Goal: Transaction & Acquisition: Purchase product/service

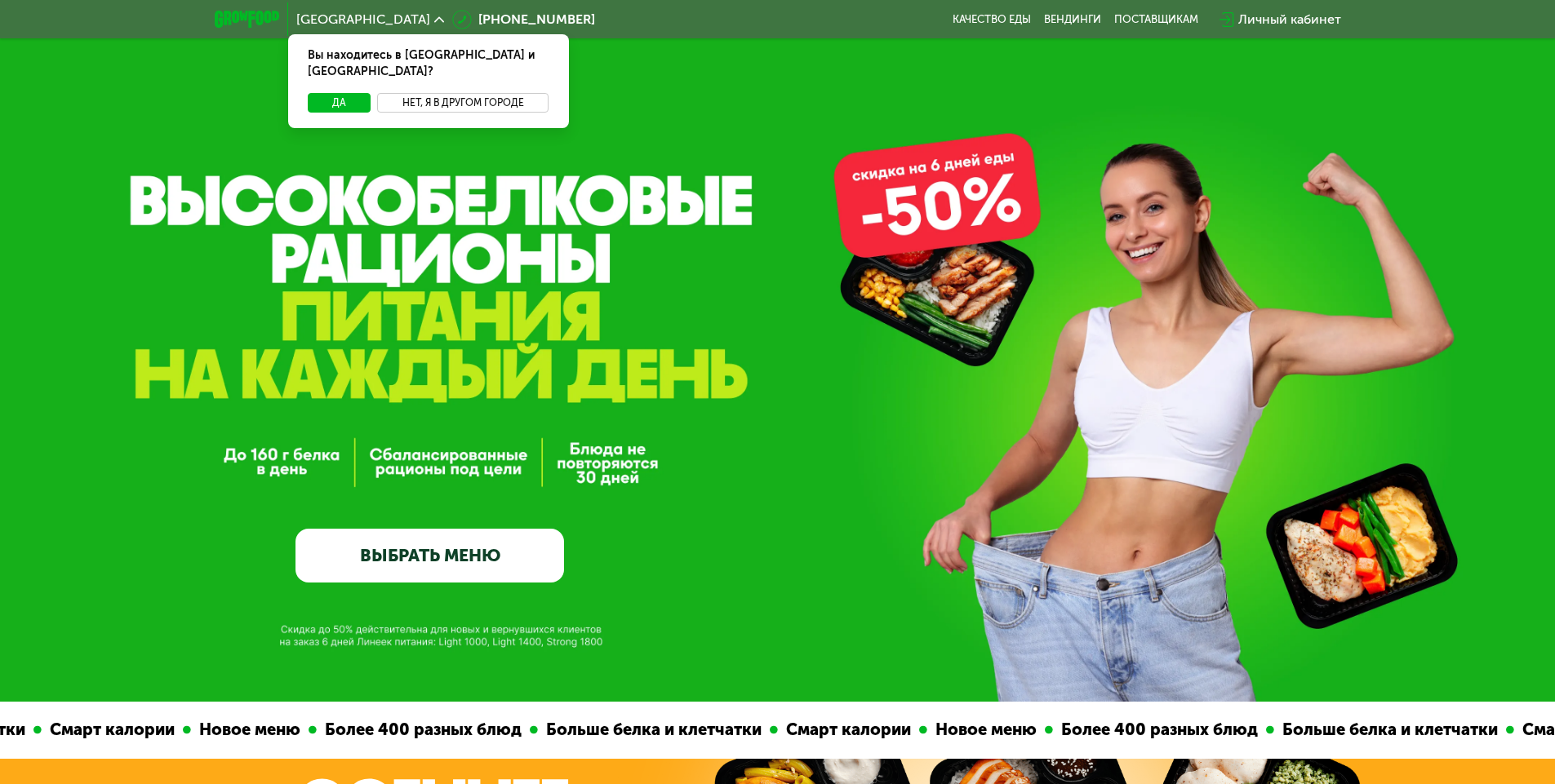
click at [453, 93] on button "Нет, я в другом городе" at bounding box center [463, 103] width 173 height 19
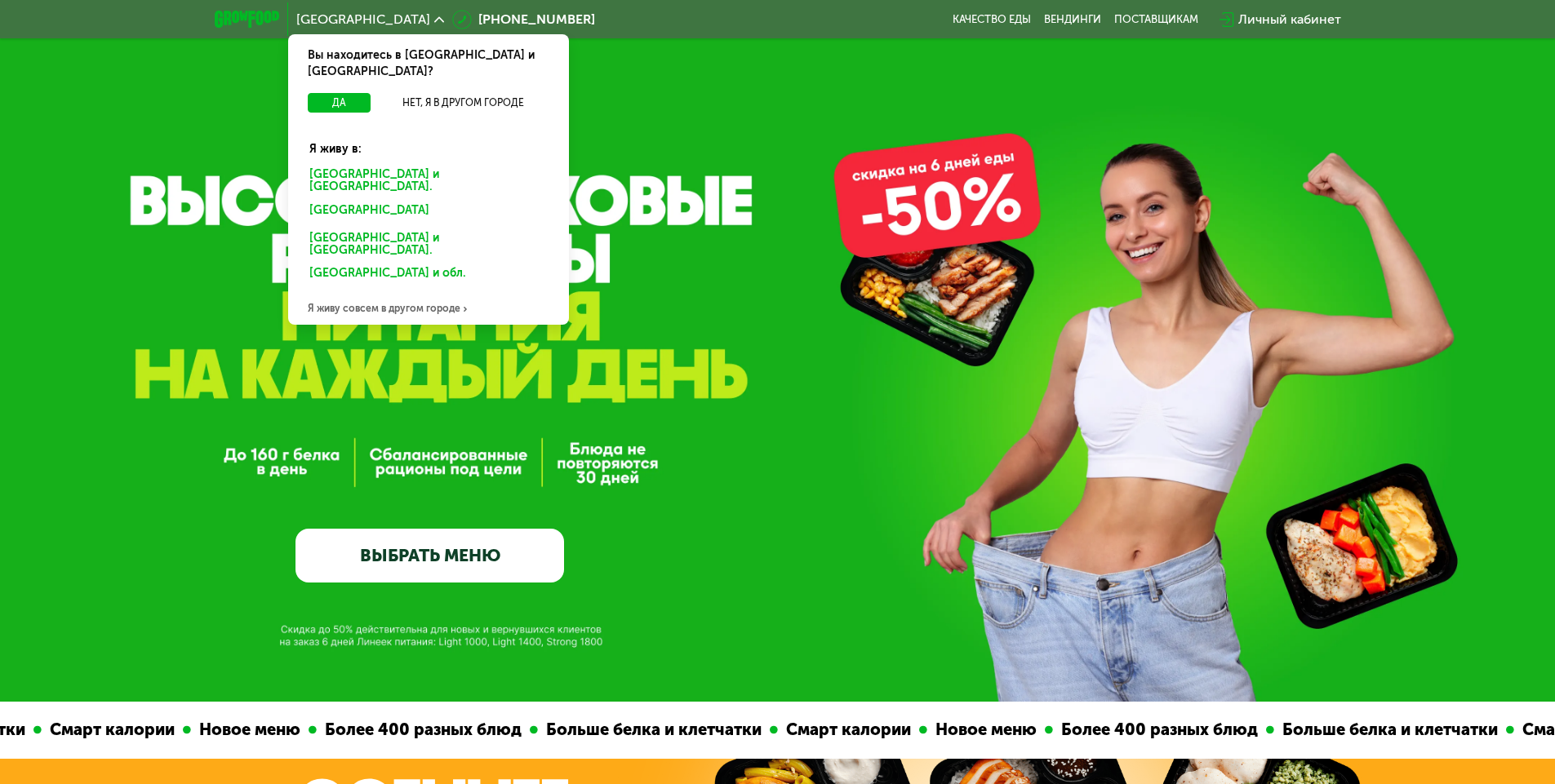
click at [366, 164] on div "Санкт-Петербурге и обл." at bounding box center [428, 181] width 261 height 34
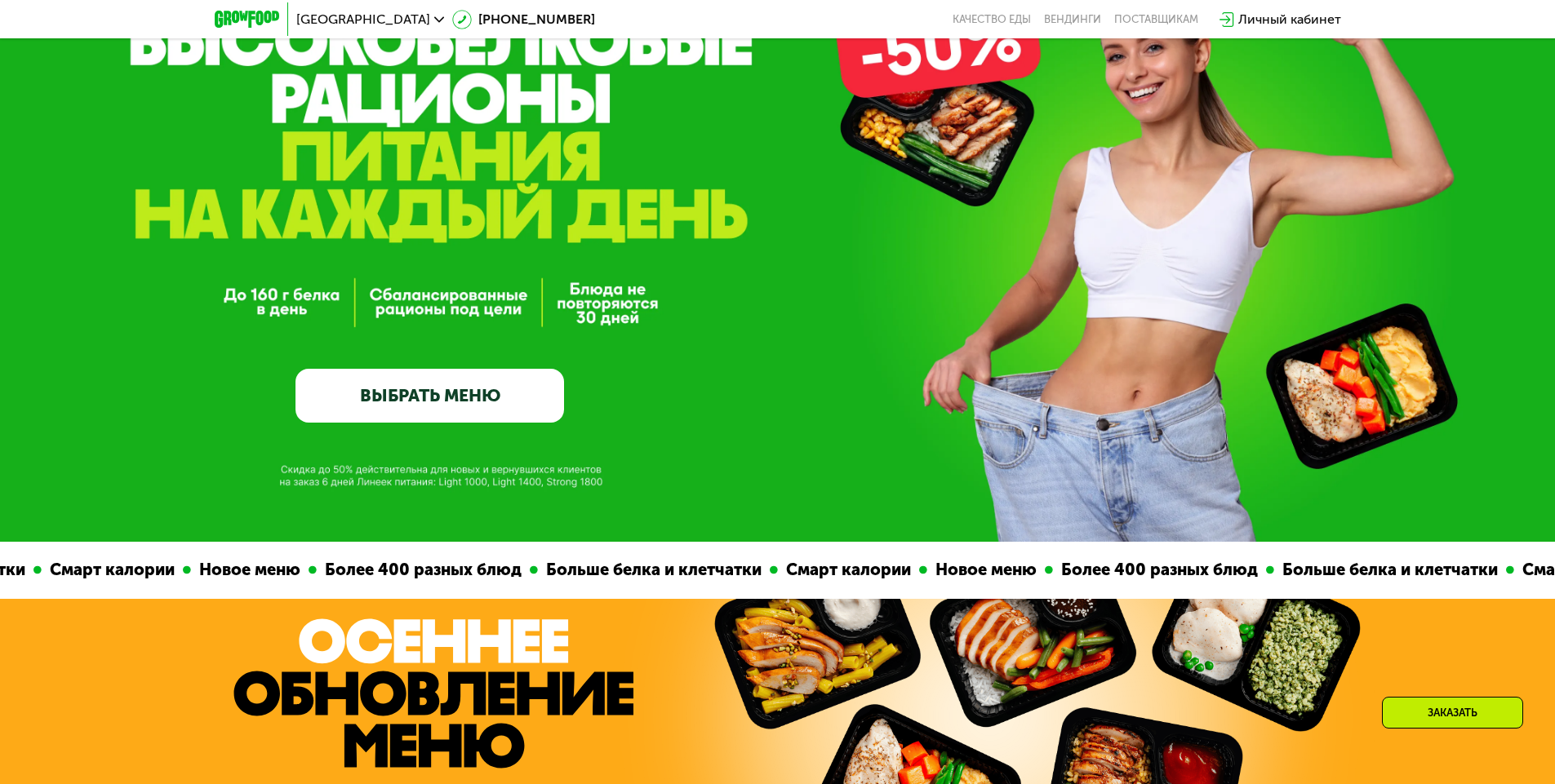
scroll to position [85, 0]
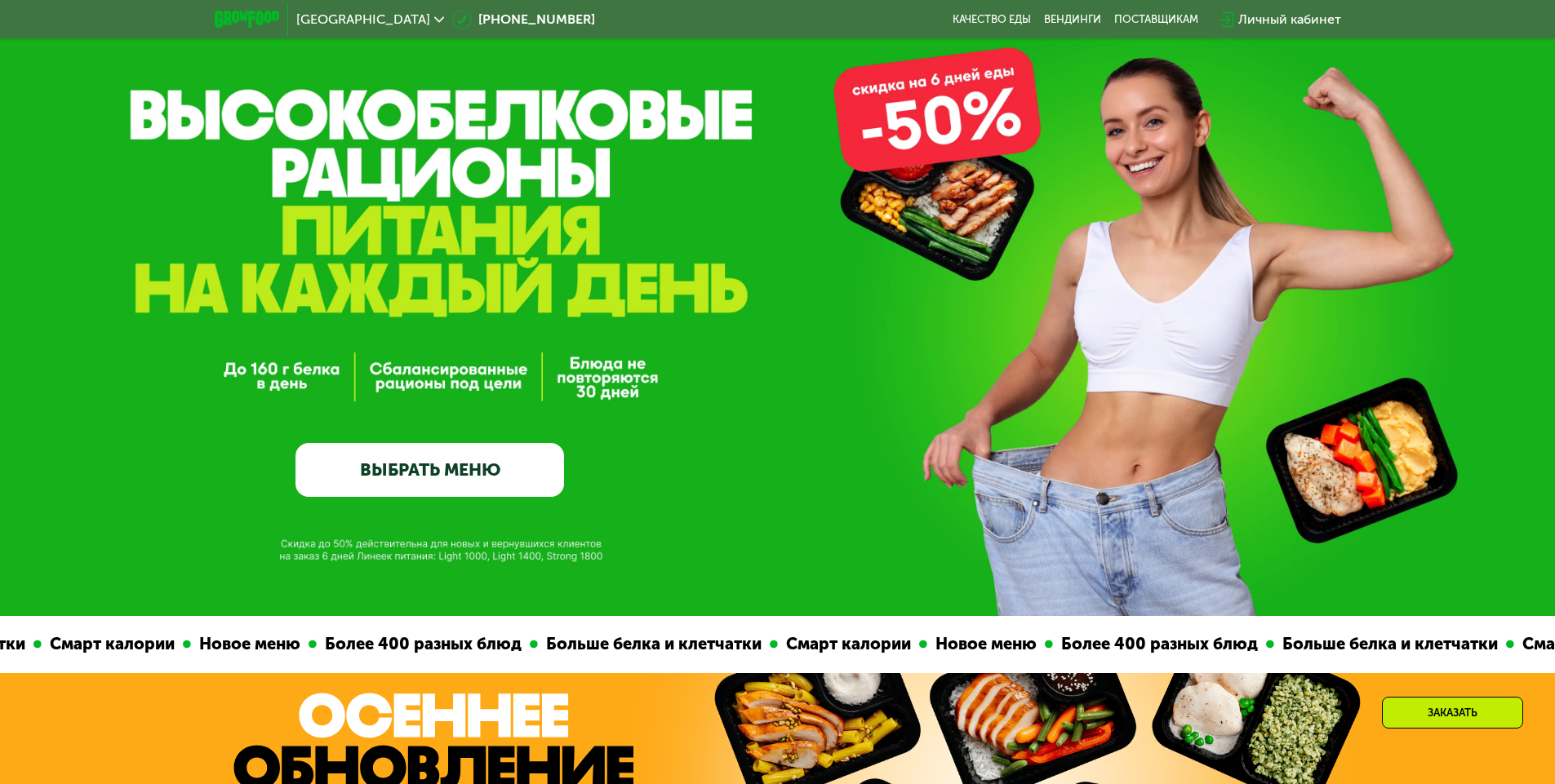
click at [515, 457] on link "ВЫБРАТЬ МЕНЮ" at bounding box center [429, 470] width 269 height 54
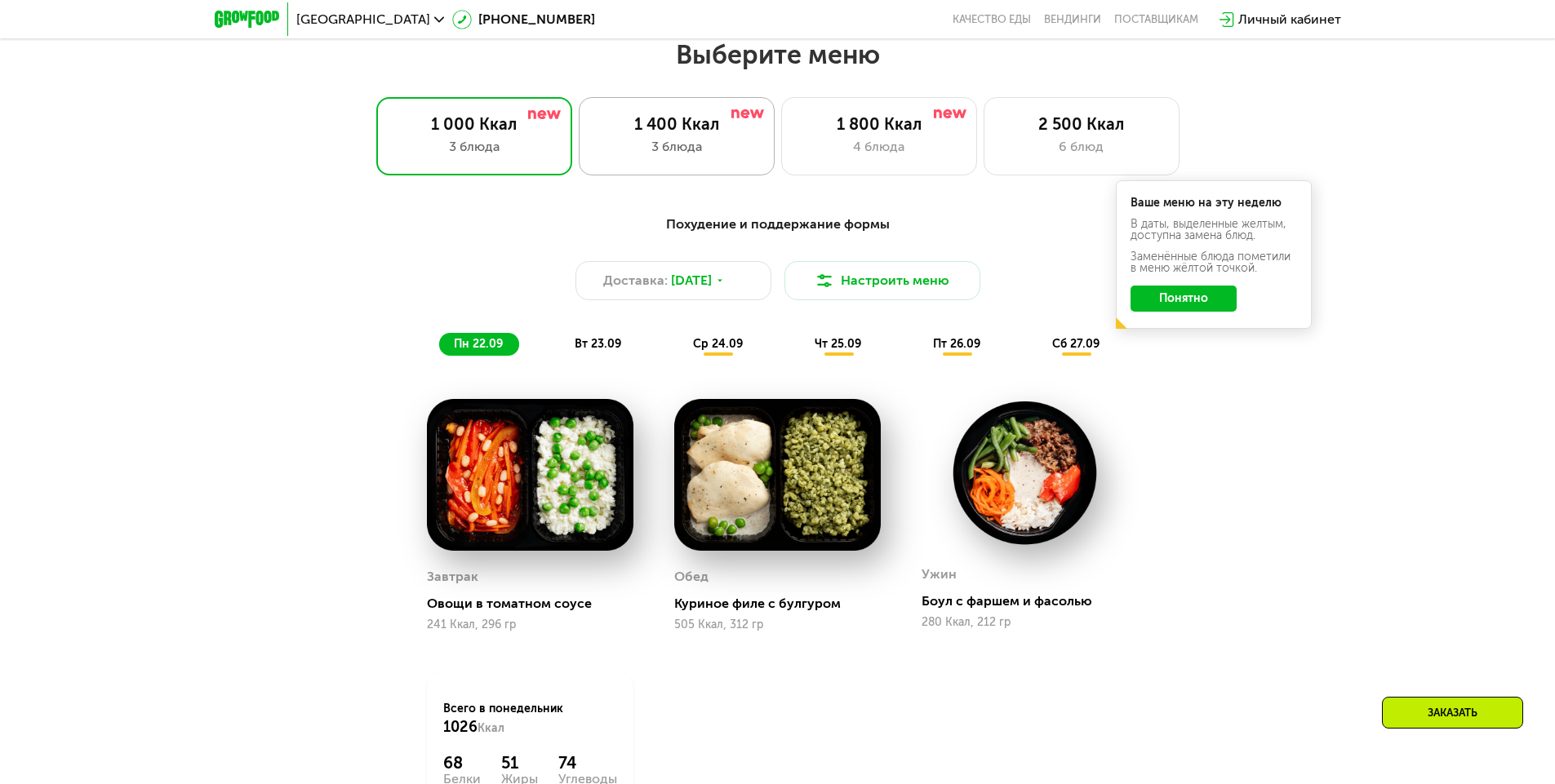
scroll to position [1352, 0]
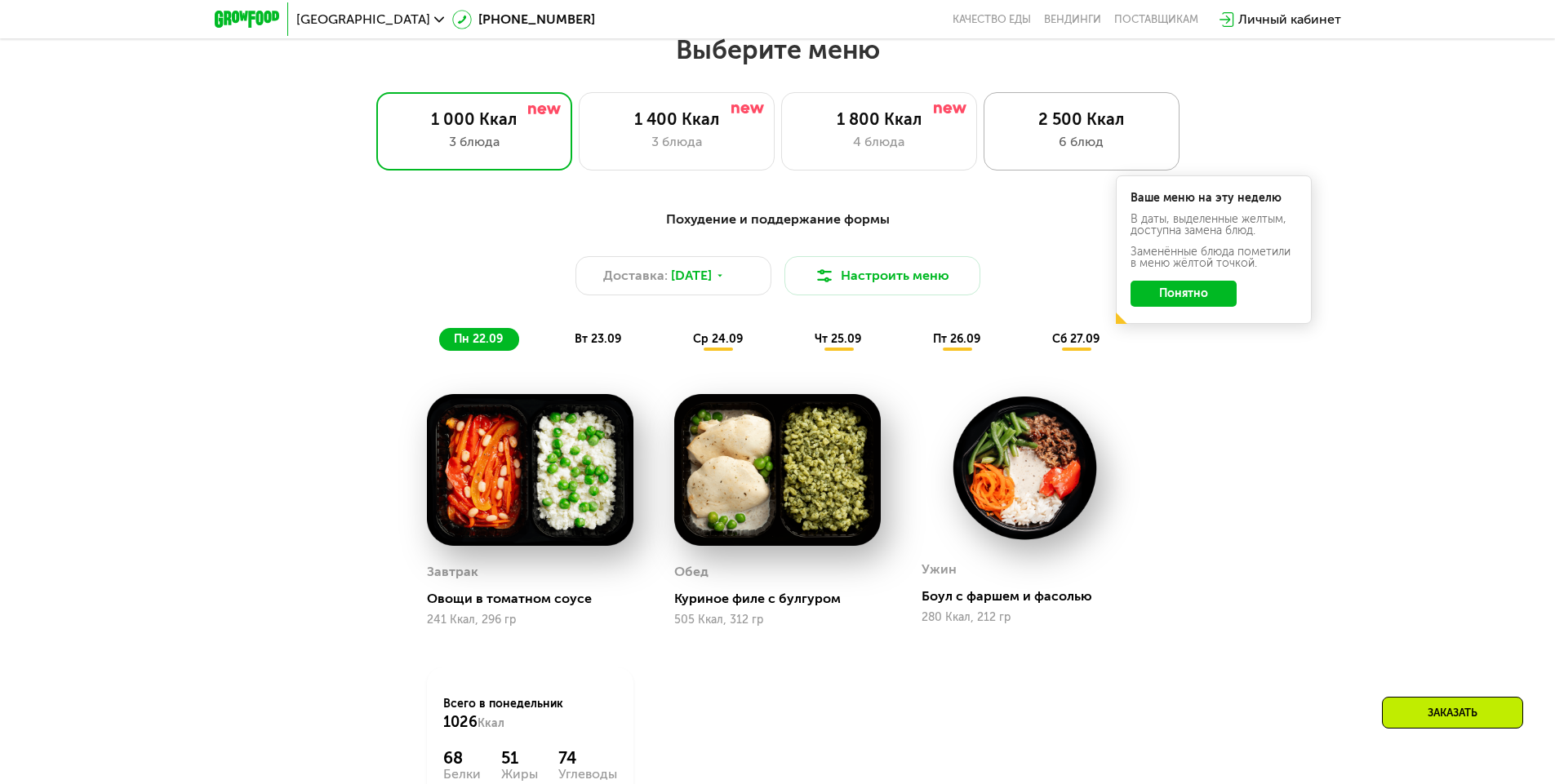
click at [1082, 152] on div "6 блюд" at bounding box center [1081, 142] width 161 height 19
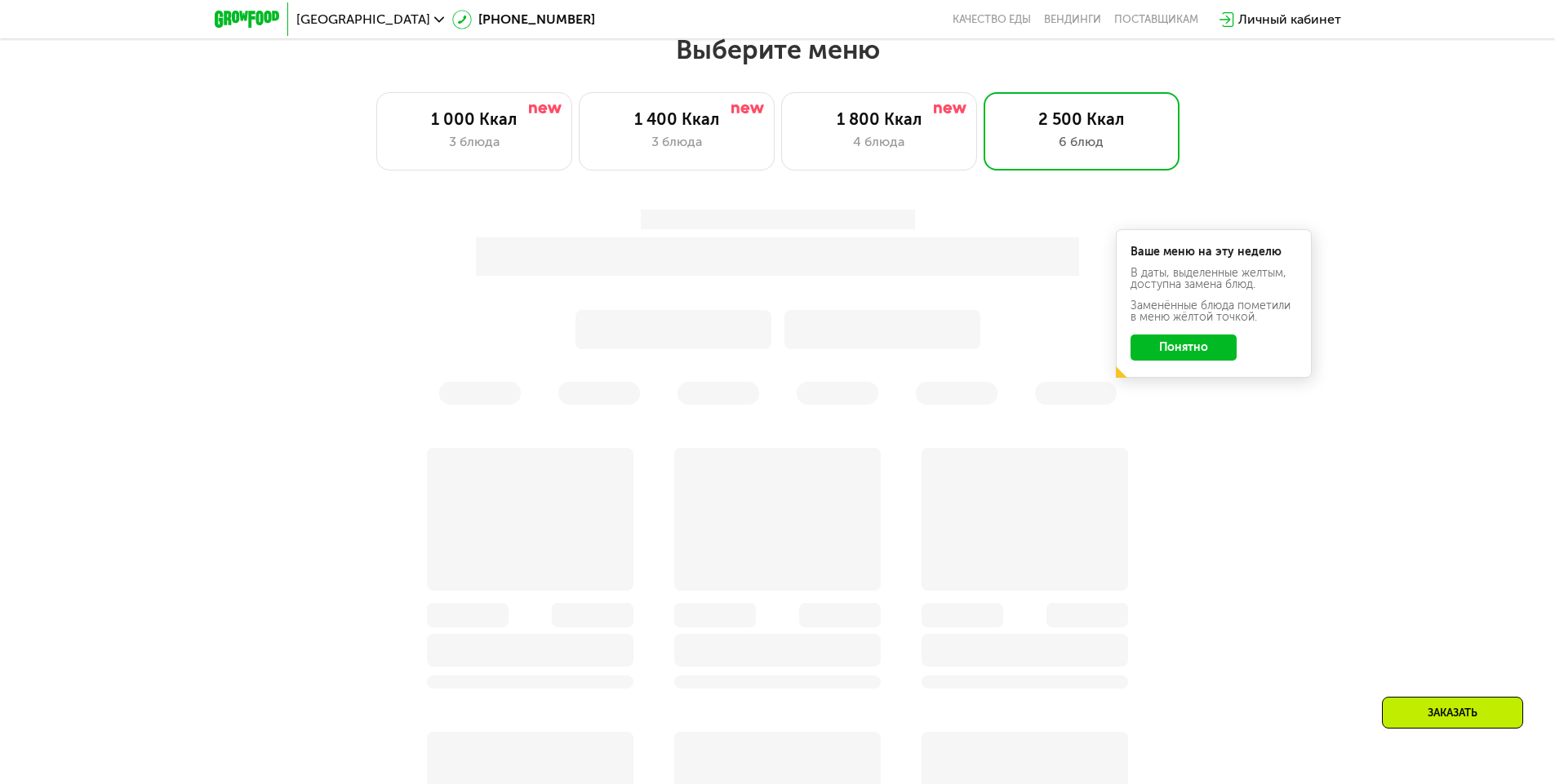
click at [1201, 356] on button "Понятно" at bounding box center [1183, 348] width 106 height 26
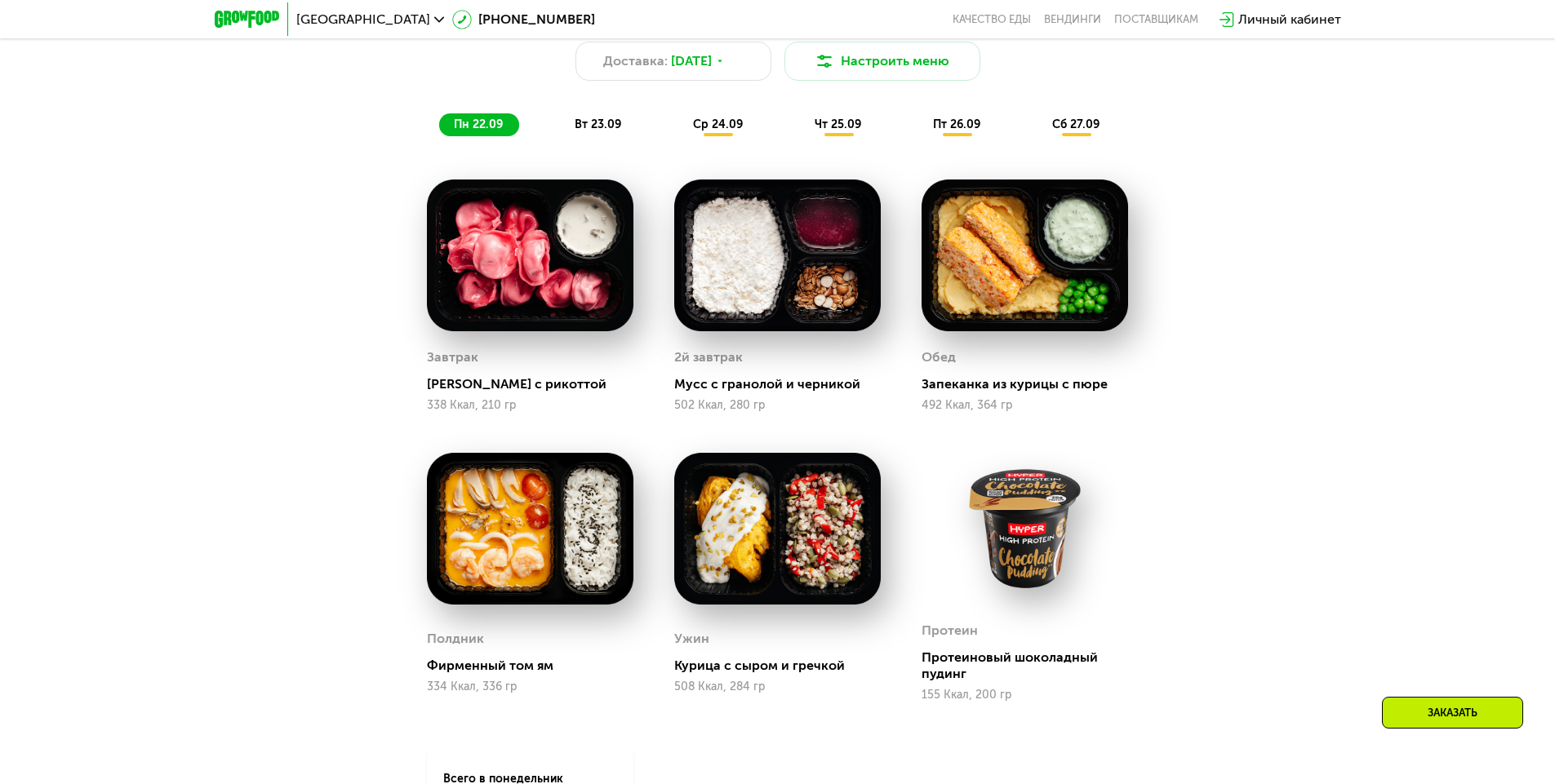
scroll to position [1568, 0]
click at [1018, 314] on img at bounding box center [1025, 255] width 206 height 152
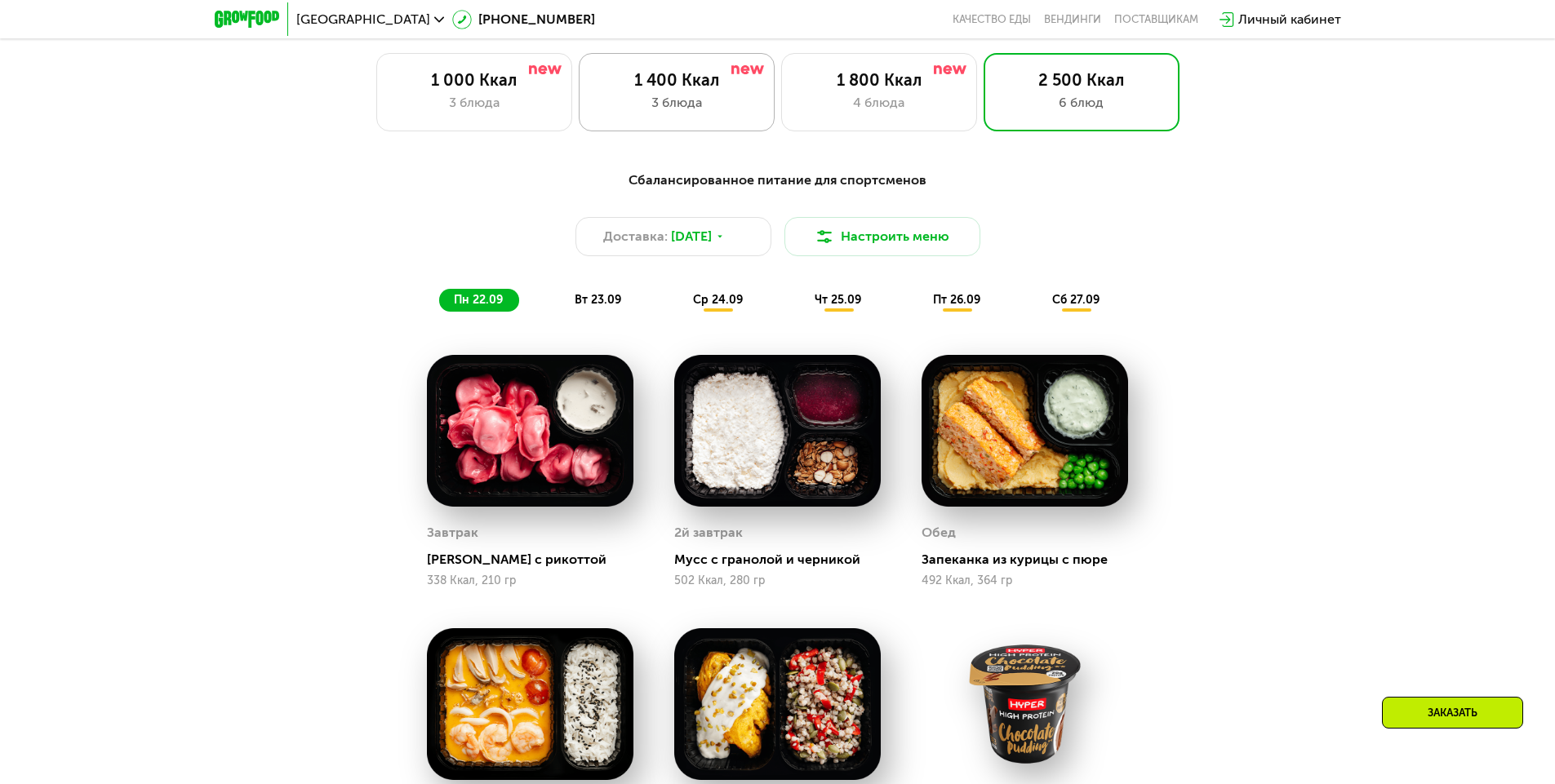
scroll to position [1394, 0]
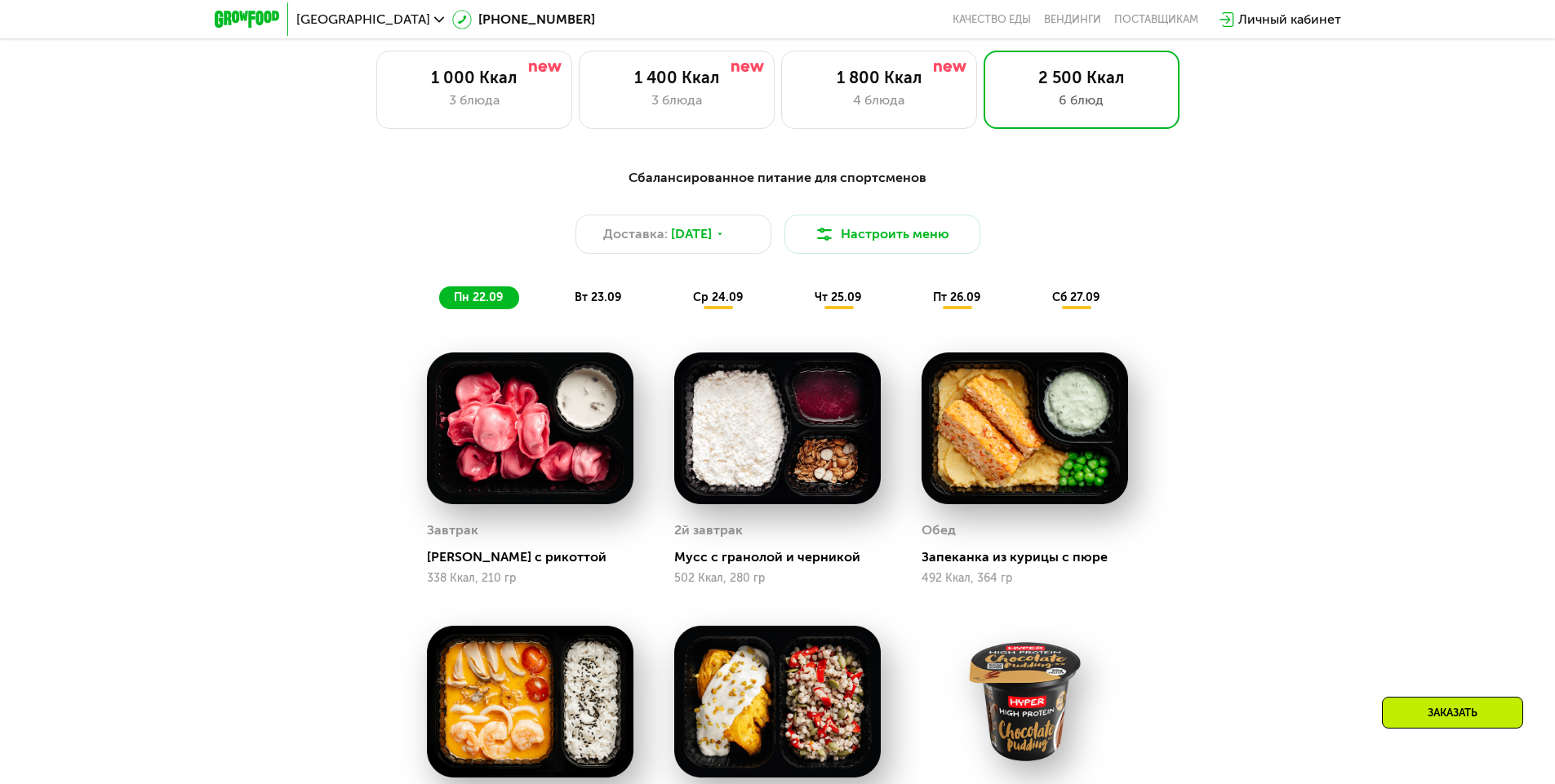
click at [604, 295] on span "вт 23.09" at bounding box center [597, 298] width 47 height 14
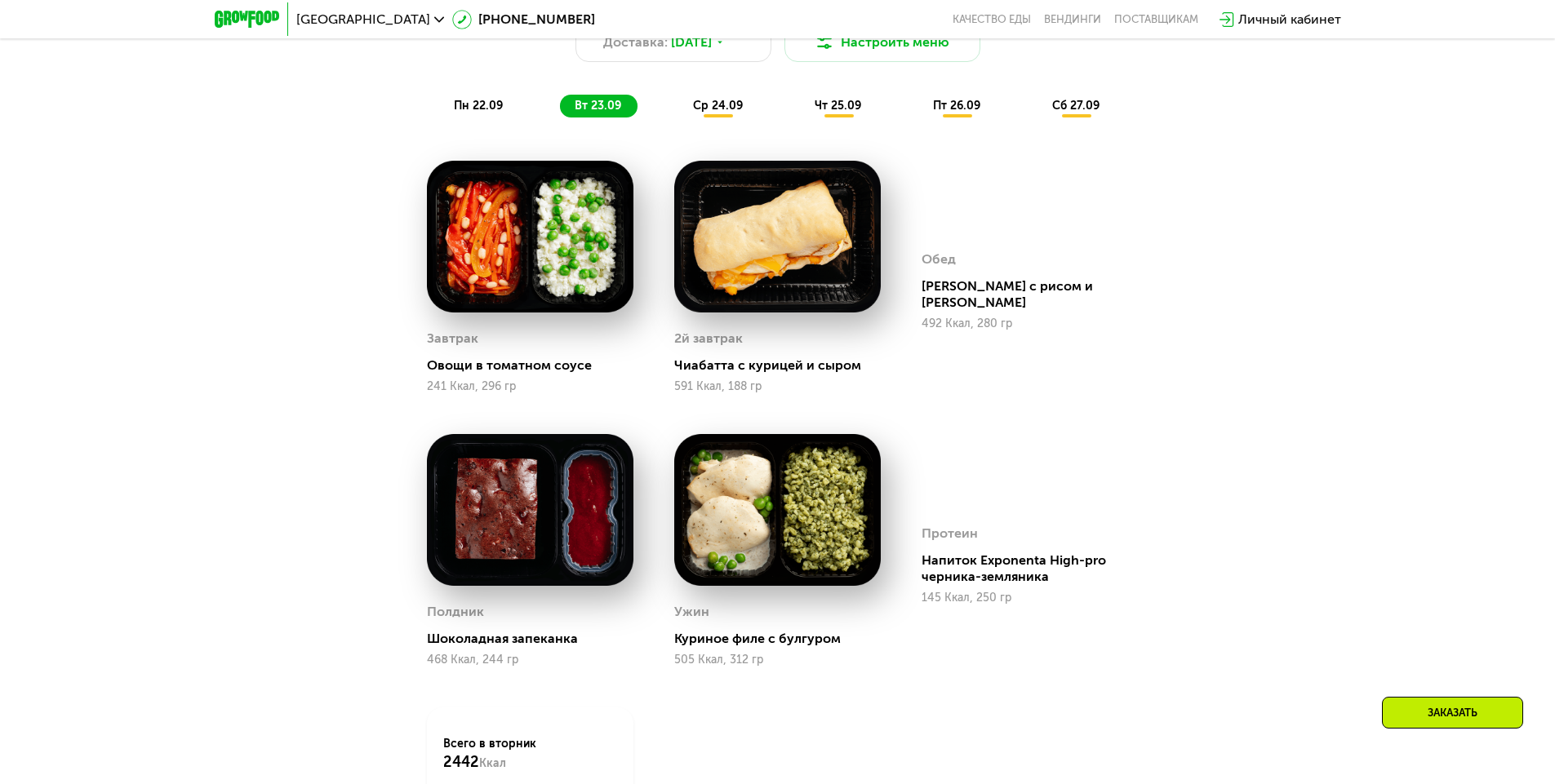
scroll to position [1602, 0]
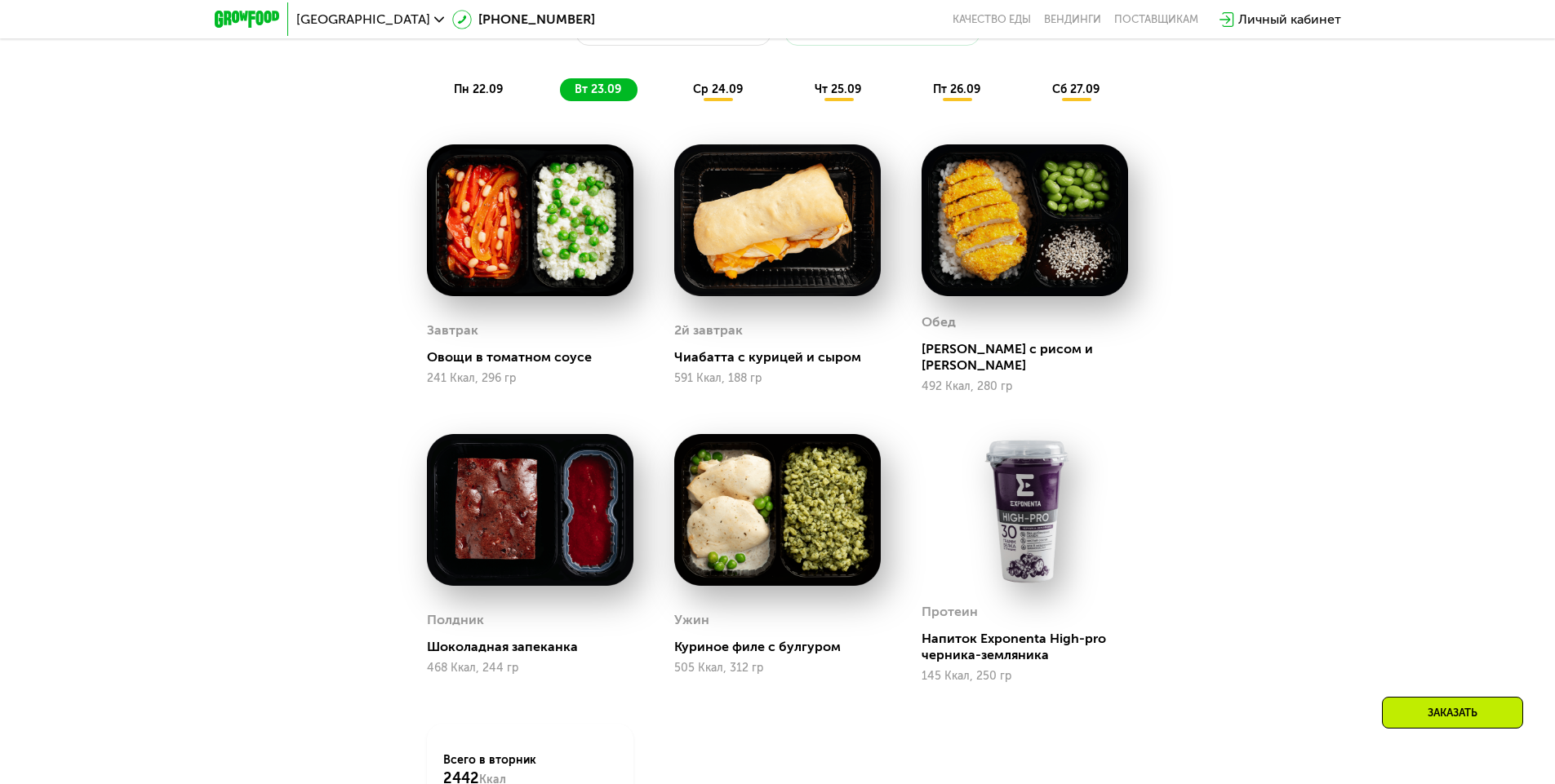
click at [723, 96] on span "ср 24.09" at bounding box center [718, 90] width 50 height 14
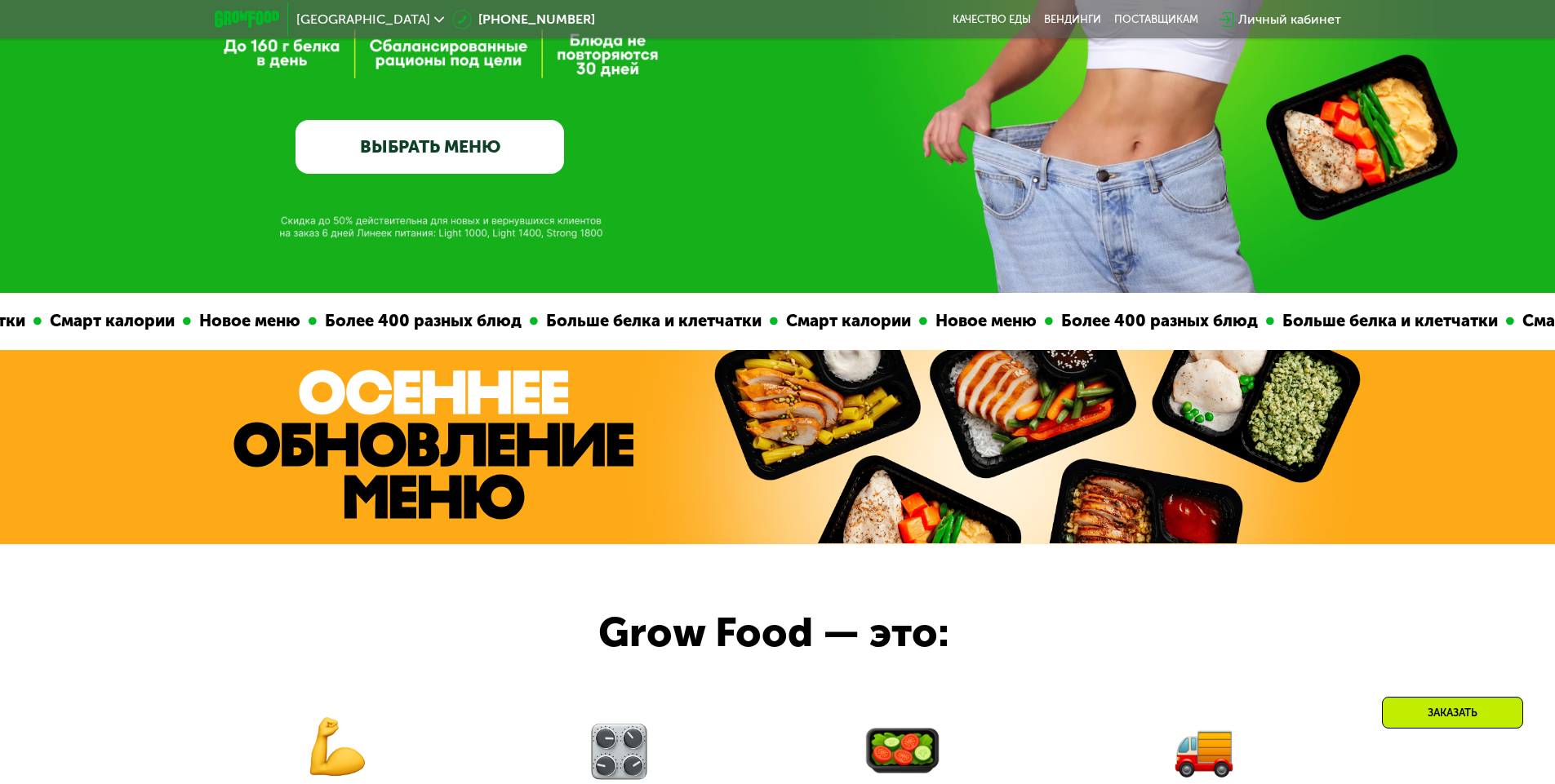
scroll to position [0, 0]
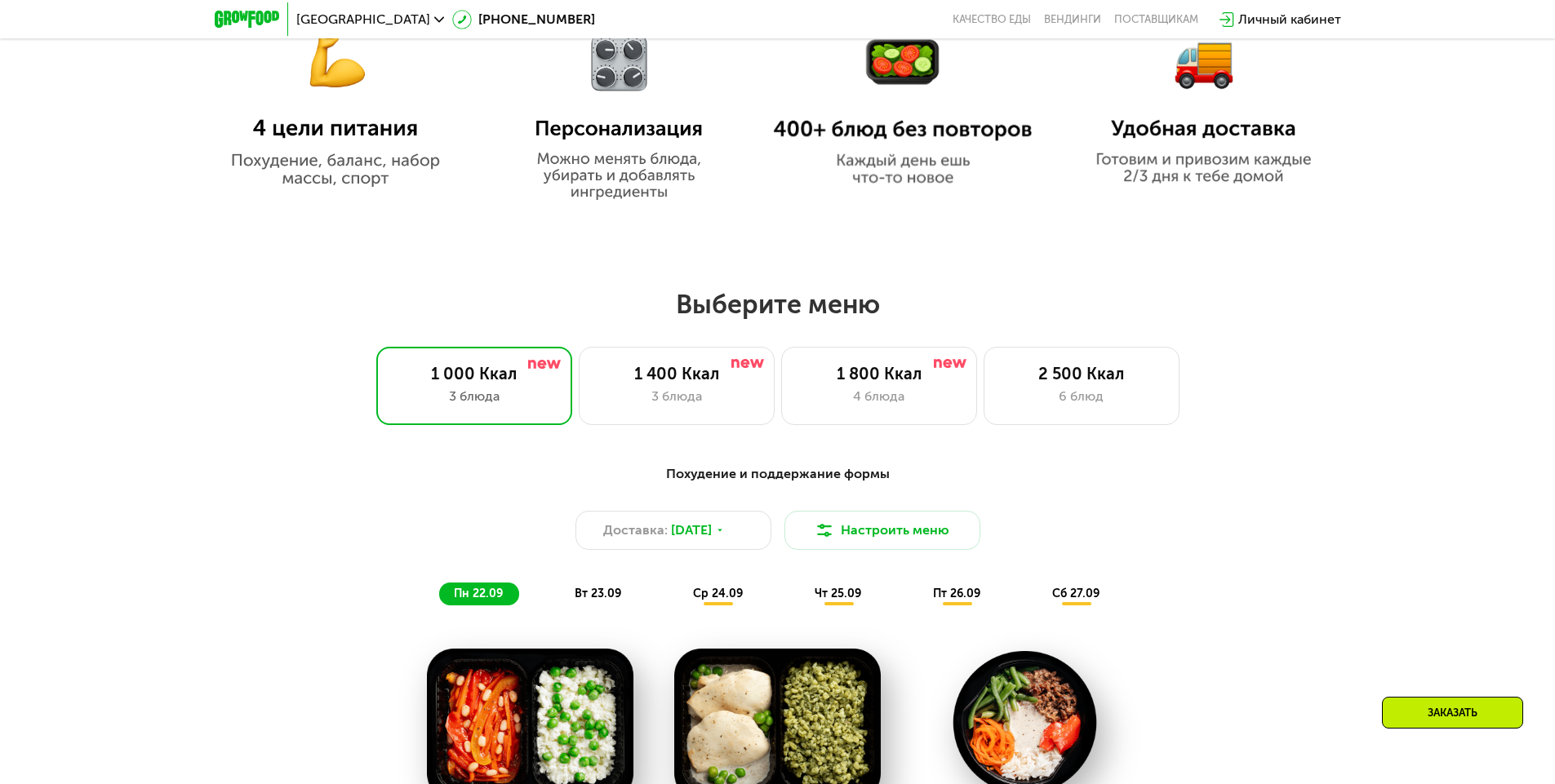
scroll to position [1100, 0]
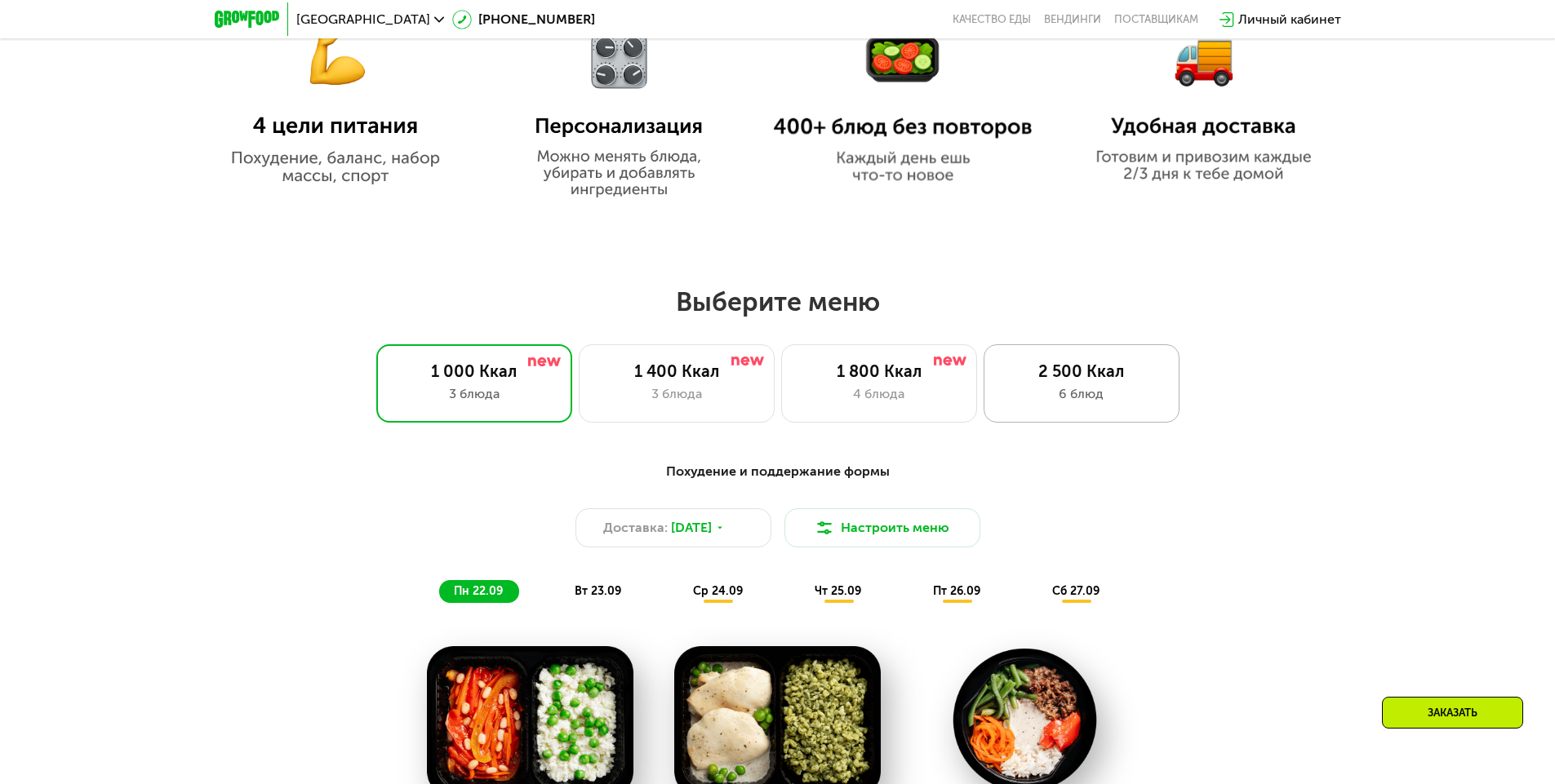
click at [1036, 381] on div "2 500 Ккал" at bounding box center [1081, 371] width 161 height 19
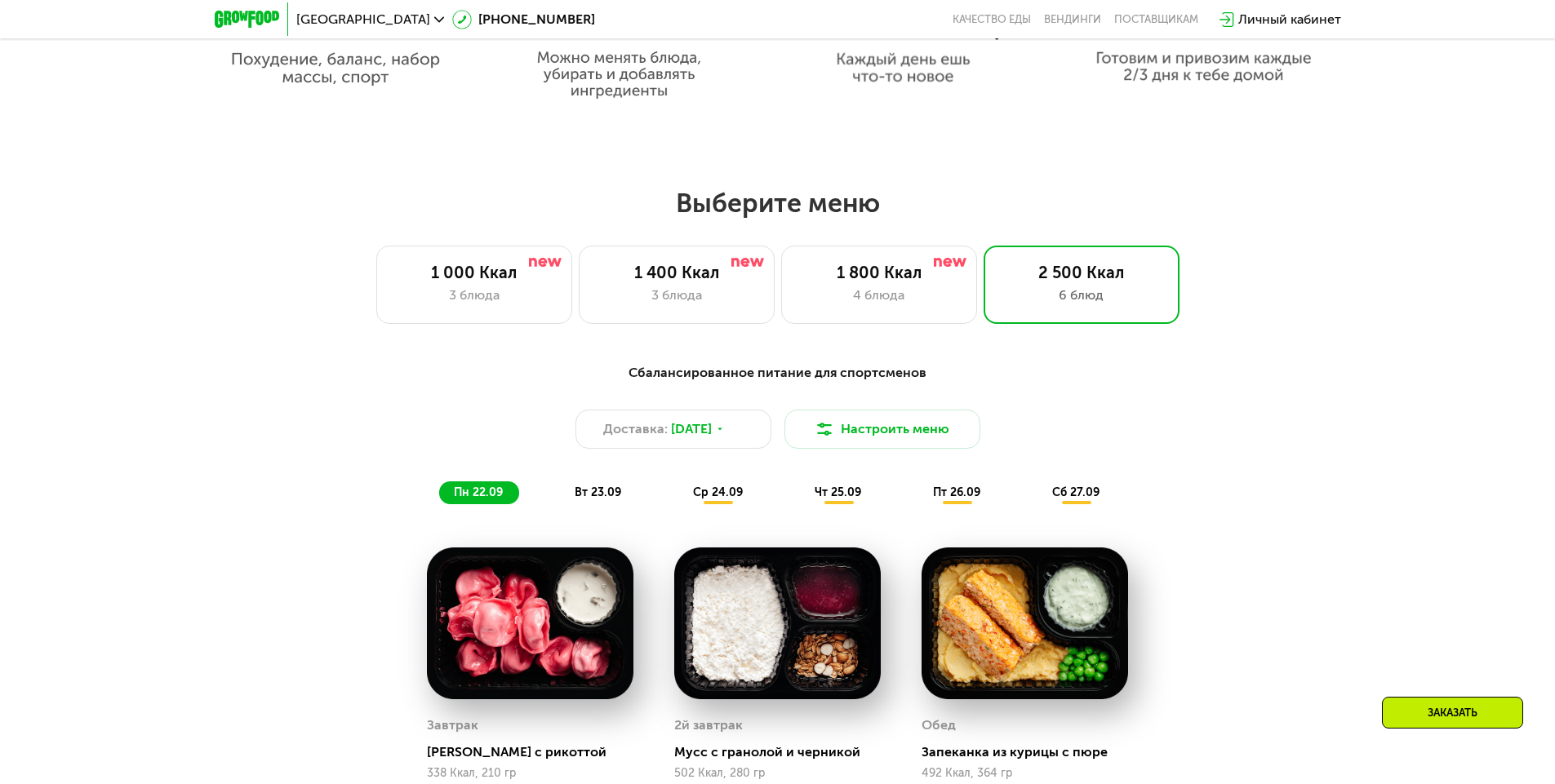
scroll to position [1169, 0]
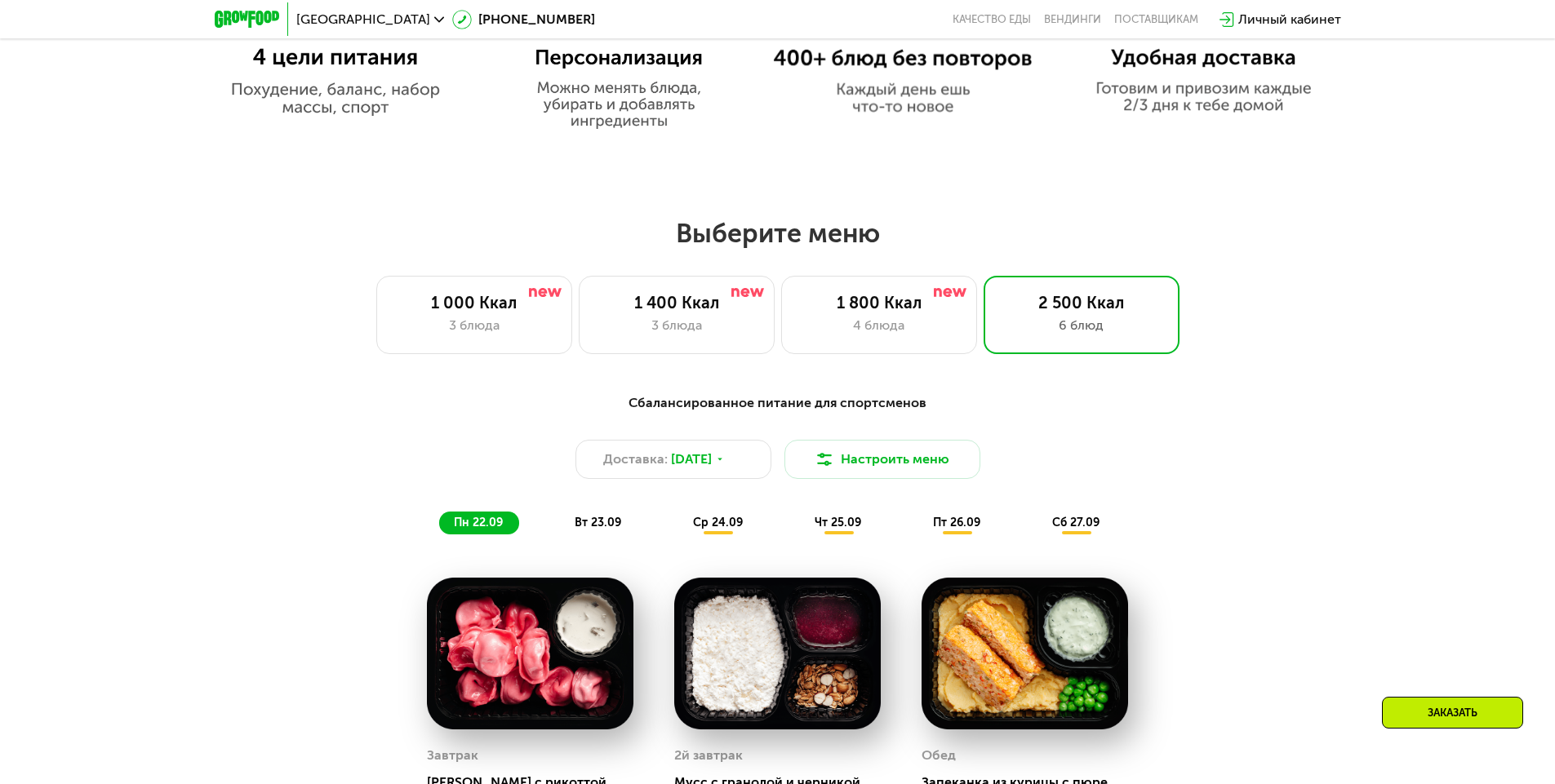
click at [828, 544] on div "Сбалансированное питание для спортсменов Доставка: [DATE] Настроить меню пн 22.…" at bounding box center [777, 463] width 986 height 161
click at [836, 540] on div "Сбалансированное питание для спортсменов Доставка: [DATE] Настроить меню пн 22.…" at bounding box center [777, 463] width 986 height 161
click at [848, 521] on span "чт 25.09" at bounding box center [838, 523] width 47 height 14
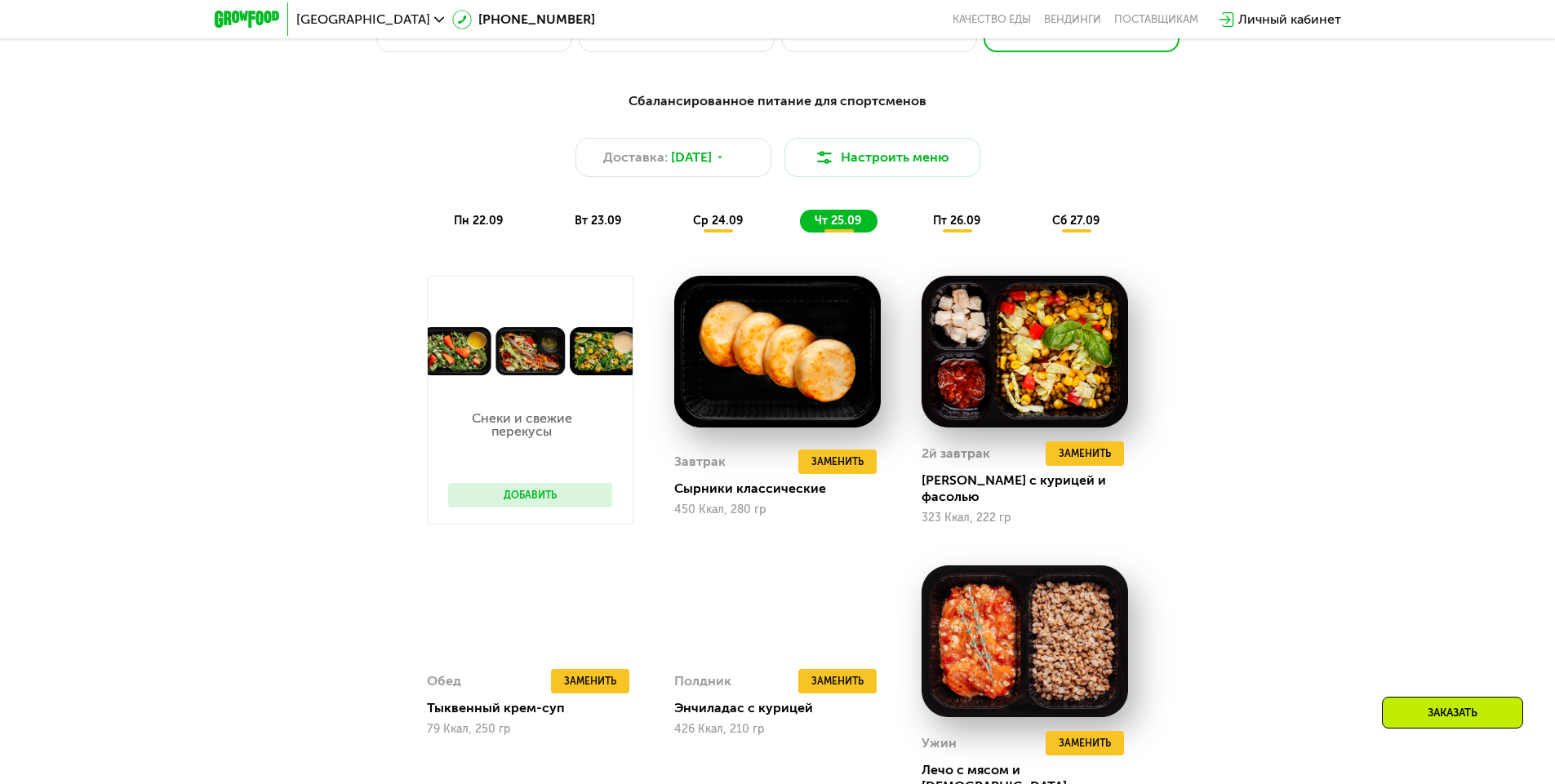
scroll to position [1476, 0]
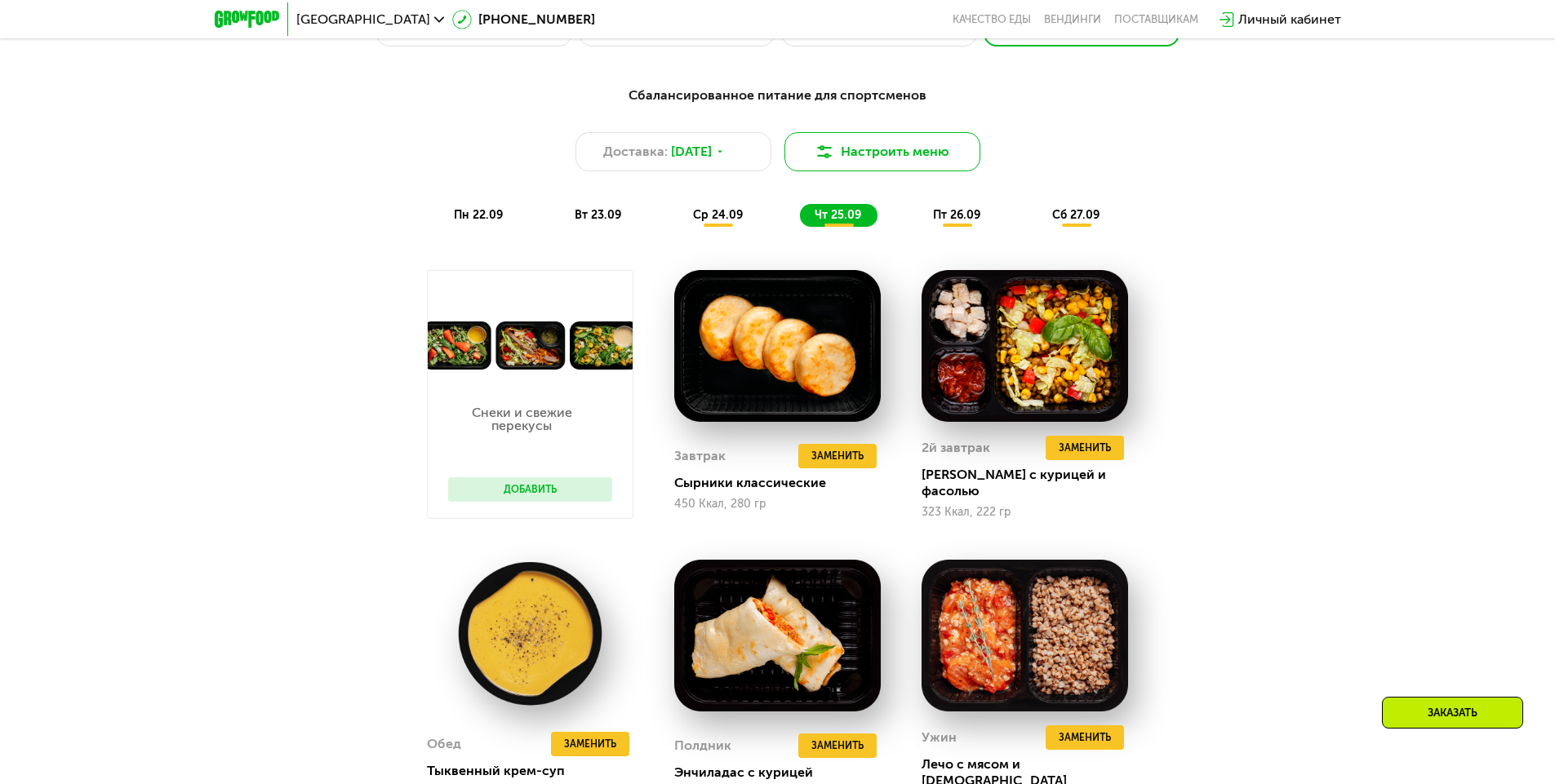
click at [908, 153] on button "Настроить меню" at bounding box center [882, 152] width 196 height 39
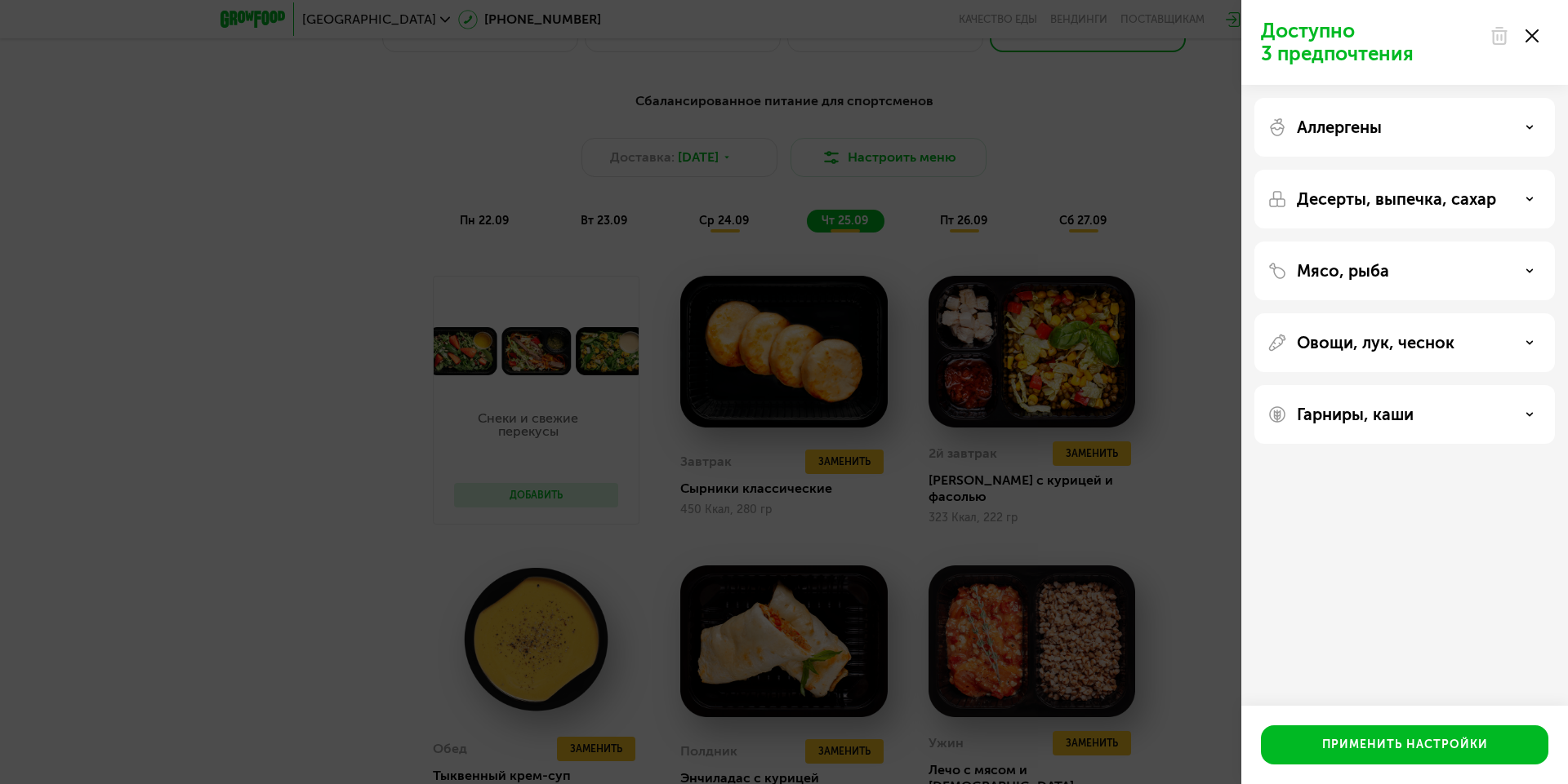
click at [1364, 263] on p "Мясо, рыба" at bounding box center [1342, 270] width 93 height 19
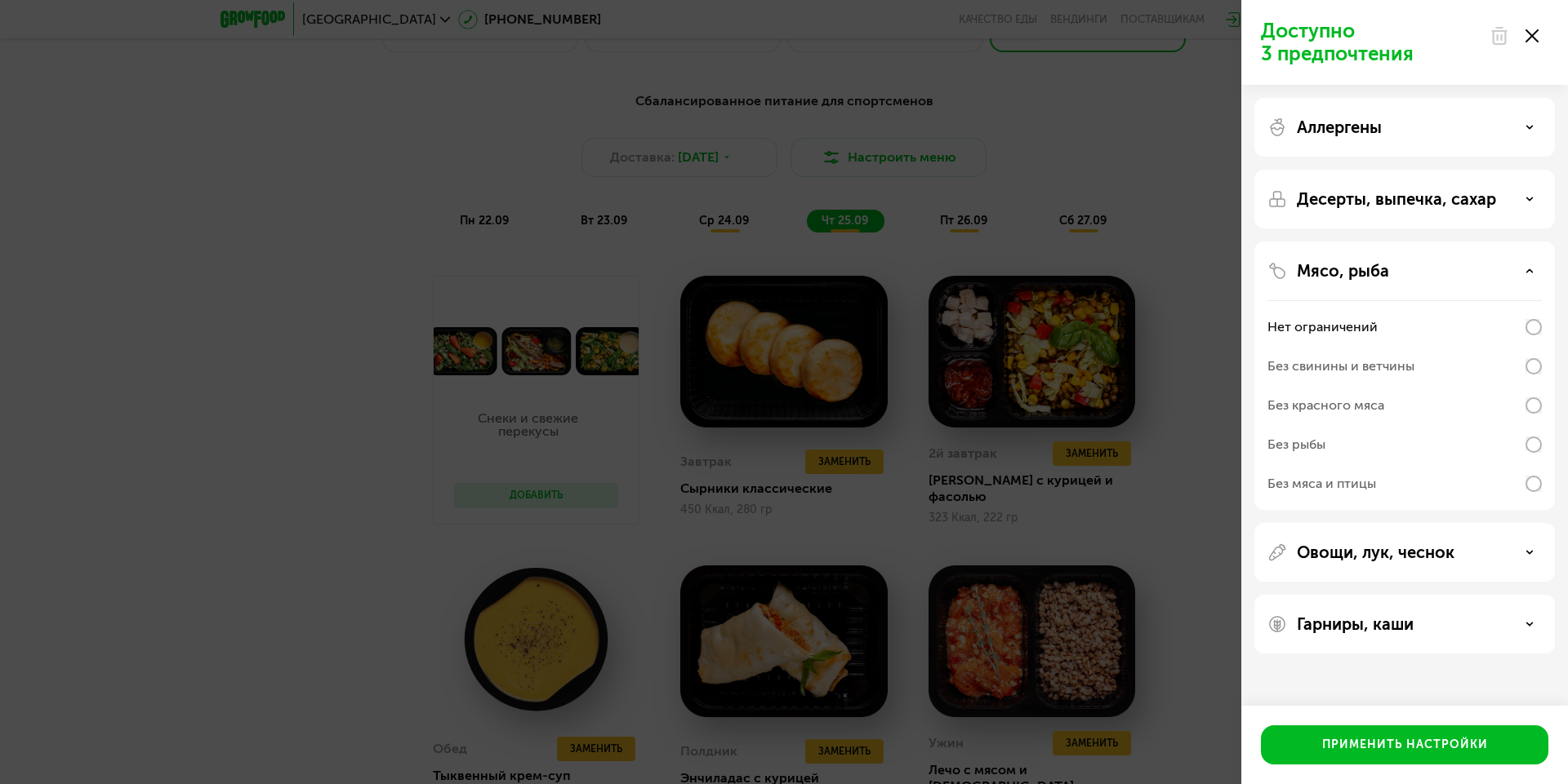
click at [609, 346] on div "Доступно 3 предпочтения Аллергены Десерты, выпечка, сахар Мясо, рыба Нет ограни…" at bounding box center [784, 392] width 1568 height 784
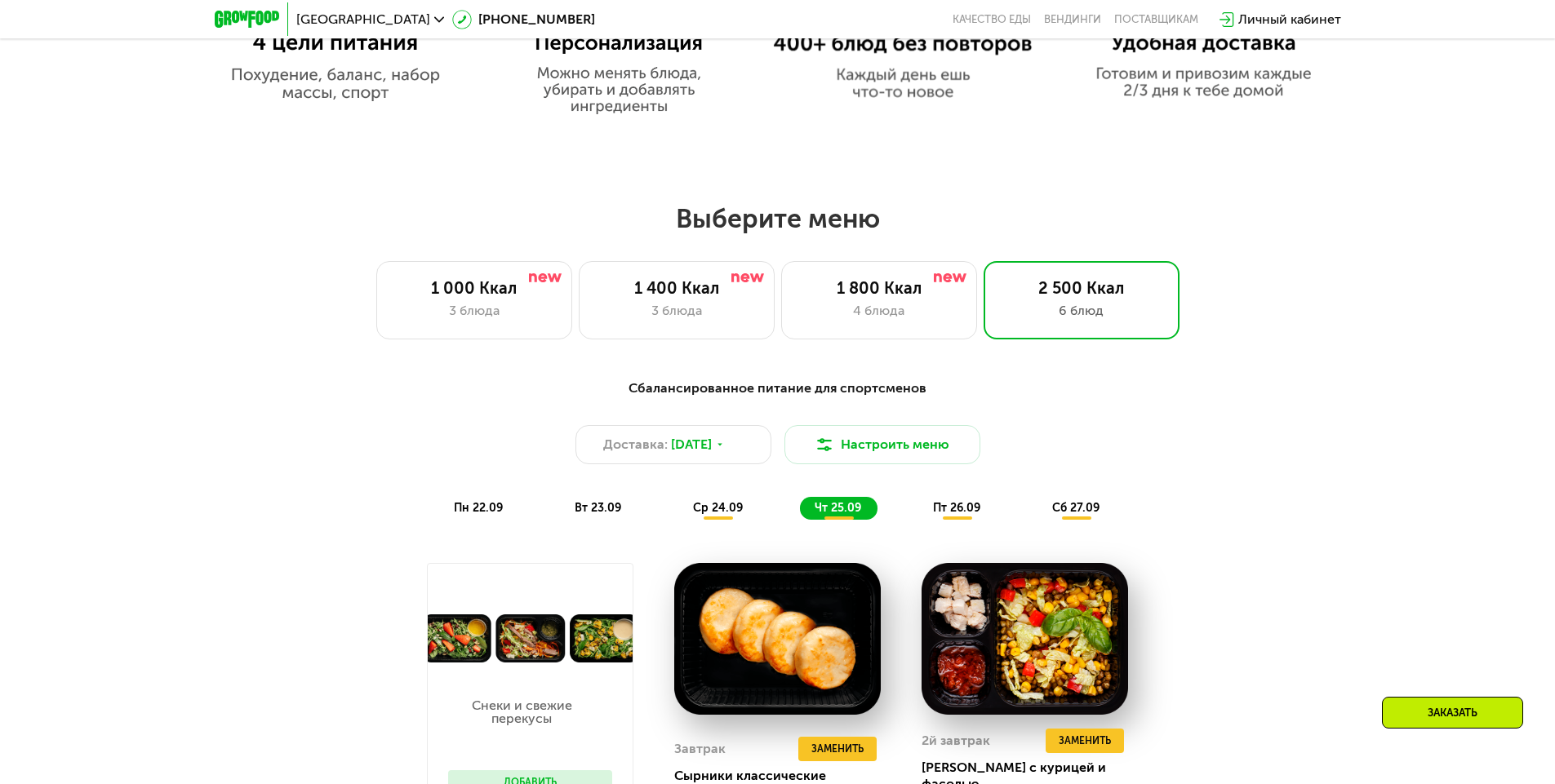
scroll to position [0, 0]
